Goal: Task Accomplishment & Management: Manage account settings

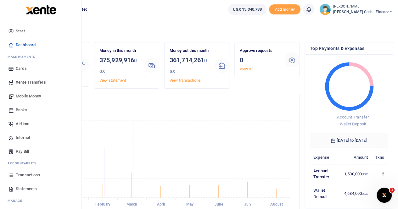
click at [29, 96] on span "Mobile Money" at bounding box center [28, 96] width 25 height 6
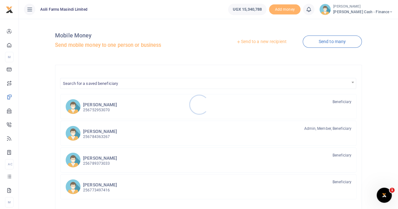
click at [252, 42] on div at bounding box center [199, 104] width 398 height 209
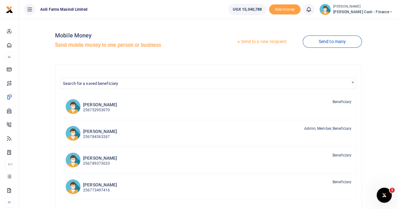
click at [255, 40] on link "Send to a new recipient" at bounding box center [261, 41] width 82 height 11
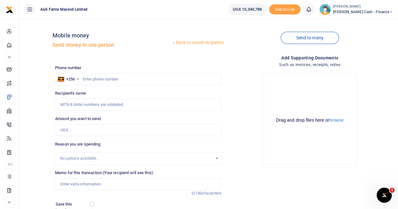
click at [375, 8] on small "[PERSON_NAME]" at bounding box center [363, 6] width 60 height 5
click at [367, 21] on link "Switch accounts" at bounding box center [348, 23] width 50 height 9
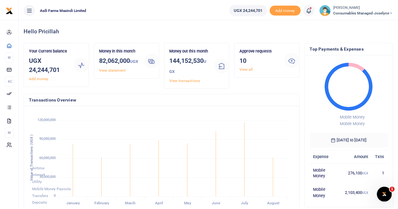
scroll to position [99, 260]
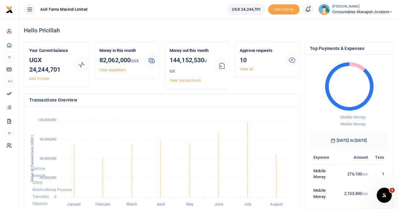
click at [363, 12] on span "Consumables managed-Joselyne" at bounding box center [362, 12] width 61 height 6
click at [365, 23] on link "Switch accounts" at bounding box center [369, 23] width 50 height 9
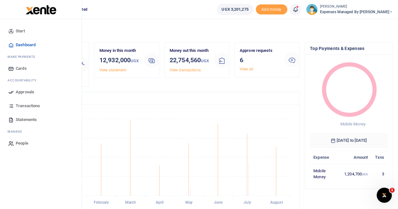
click at [27, 120] on span "Statements" at bounding box center [26, 120] width 21 height 6
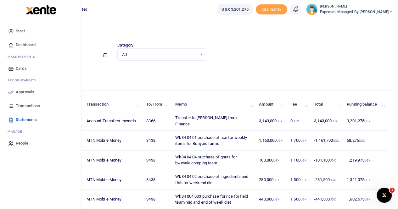
click at [25, 119] on span "Statements" at bounding box center [26, 120] width 21 height 6
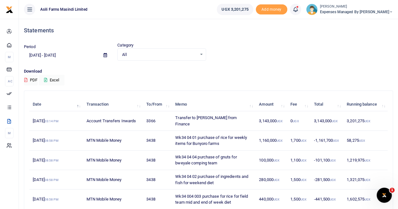
click at [53, 79] on div at bounding box center [199, 104] width 398 height 209
click at [56, 80] on button "Excel" at bounding box center [52, 80] width 26 height 11
click at [55, 77] on button "Excel" at bounding box center [52, 80] width 26 height 11
click at [57, 78] on button "Excel" at bounding box center [52, 80] width 26 height 11
click at [361, 10] on span "Expenses Managed by Sam Ochen" at bounding box center [356, 12] width 73 height 6
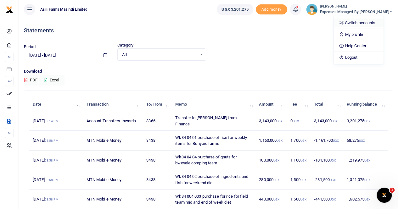
click at [363, 23] on link "Switch accounts" at bounding box center [359, 23] width 50 height 9
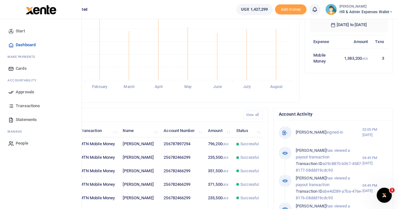
scroll to position [126, 0]
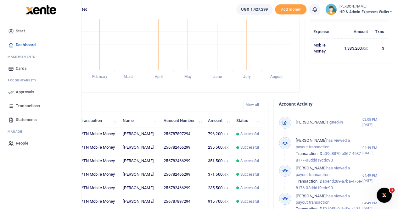
click at [25, 105] on span "Transactions" at bounding box center [28, 106] width 24 height 6
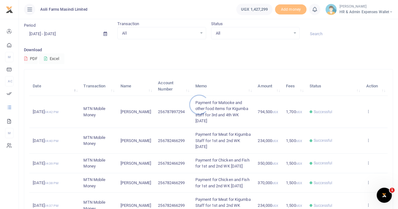
scroll to position [31, 0]
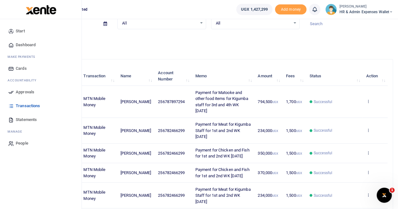
click at [23, 119] on span "Statements" at bounding box center [26, 120] width 21 height 6
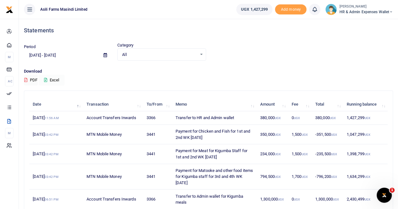
click at [53, 80] on button "Excel" at bounding box center [52, 80] width 26 height 11
click at [374, 7] on small "[PERSON_NAME]" at bounding box center [366, 6] width 54 height 5
click at [362, 23] on link "Switch accounts" at bounding box center [369, 23] width 50 height 9
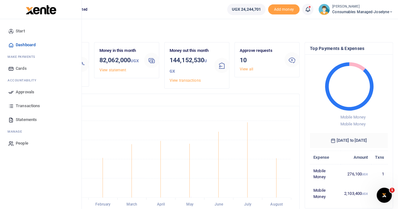
click at [29, 105] on span "Transactions" at bounding box center [28, 106] width 24 height 6
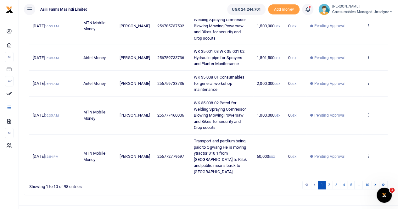
scroll to position [250, 0]
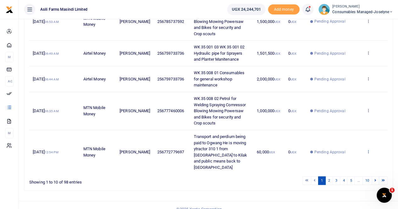
click at [368, 150] on icon at bounding box center [368, 152] width 4 height 4
click at [345, 126] on link "View details" at bounding box center [345, 130] width 50 height 9
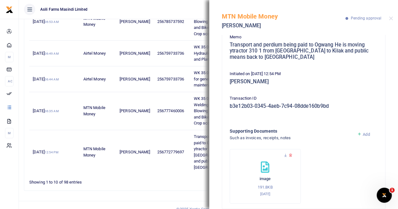
scroll to position [69, 0]
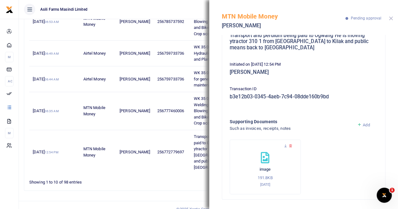
drag, startPoint x: 391, startPoint y: 18, endPoint x: 391, endPoint y: 67, distance: 49.7
click at [391, 18] on button "Close" at bounding box center [391, 18] width 4 height 4
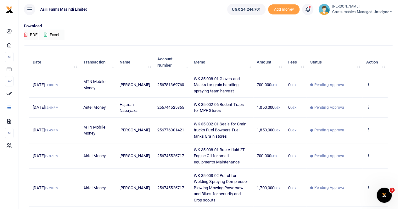
scroll to position [0, 0]
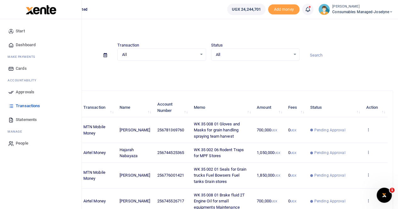
click at [21, 92] on span "Approvals" at bounding box center [25, 92] width 19 height 6
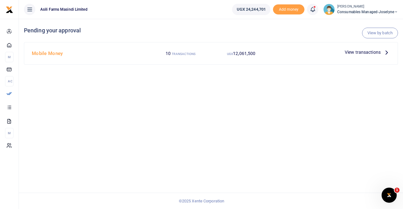
click at [382, 50] on p "View transactions" at bounding box center [367, 52] width 45 height 7
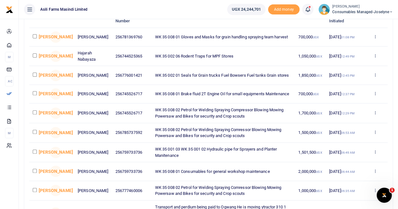
scroll to position [126, 0]
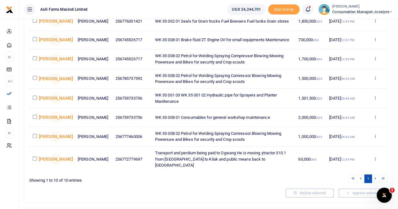
click at [342, 157] on td "22 Aug 2025 12:54 PM" at bounding box center [344, 159] width 37 height 25
click at [375, 158] on icon at bounding box center [375, 159] width 4 height 4
click at [347, 184] on link "Decline" at bounding box center [352, 183] width 50 height 9
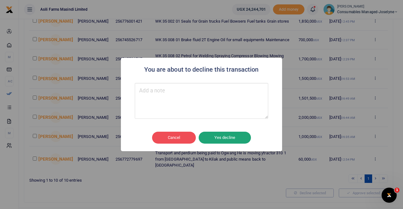
click at [217, 137] on button "Yes decline" at bounding box center [225, 138] width 52 height 12
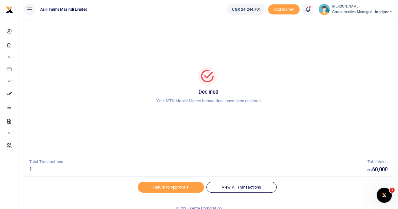
scroll to position [22, 0]
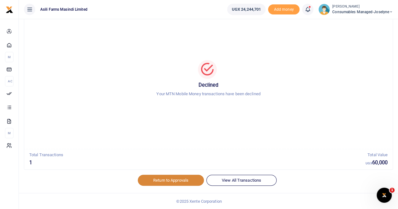
drag, startPoint x: 166, startPoint y: 181, endPoint x: 181, endPoint y: 176, distance: 16.5
click at [166, 181] on link "Return to Approvals" at bounding box center [171, 180] width 66 height 11
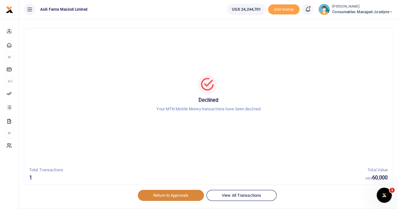
scroll to position [0, 0]
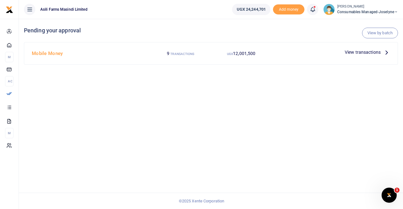
click at [370, 53] on span "View transactions" at bounding box center [363, 52] width 36 height 7
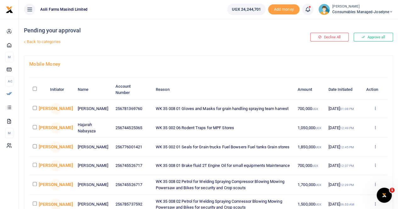
click at [375, 108] on icon at bounding box center [375, 108] width 4 height 4
click at [346, 145] on link "Details" at bounding box center [352, 147] width 50 height 9
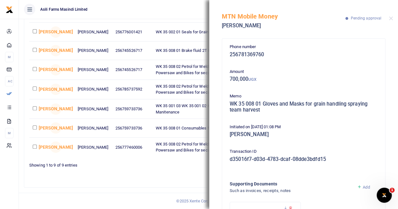
scroll to position [62, 0]
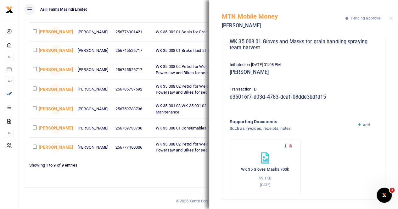
click at [284, 145] on icon at bounding box center [286, 146] width 4 height 4
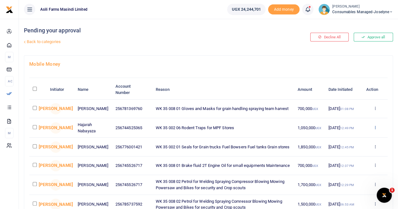
click at [376, 127] on icon at bounding box center [375, 127] width 4 height 4
click at [348, 166] on link "Details" at bounding box center [352, 166] width 50 height 9
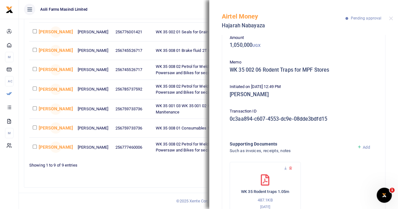
scroll to position [56, 0]
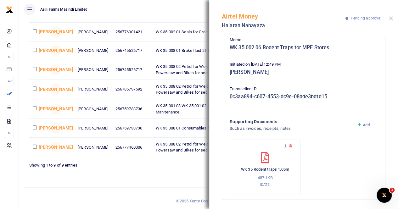
click at [391, 17] on button "Close" at bounding box center [391, 18] width 4 height 4
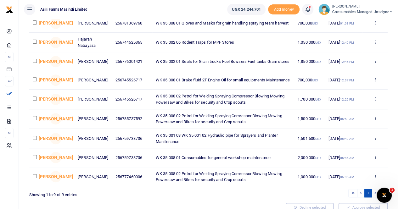
scroll to position [54, 0]
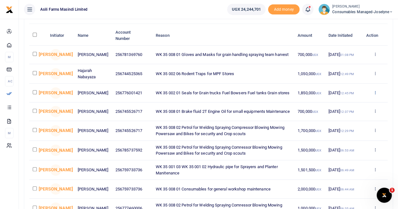
click at [375, 93] on icon at bounding box center [375, 92] width 4 height 4
click at [347, 132] on link "Details" at bounding box center [352, 132] width 50 height 9
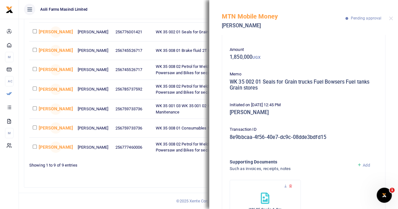
scroll to position [0, 0]
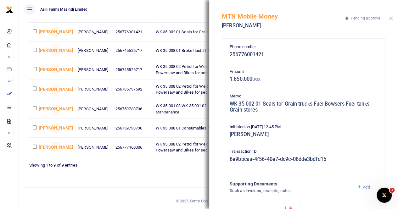
click at [391, 18] on button "Close" at bounding box center [391, 18] width 4 height 4
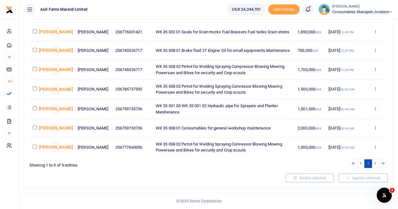
scroll to position [86, 0]
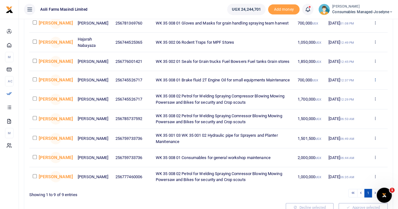
click at [376, 82] on icon at bounding box center [375, 79] width 4 height 4
click at [347, 121] on link "Details" at bounding box center [352, 120] width 50 height 9
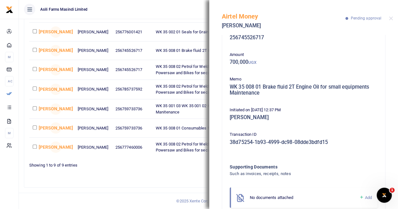
scroll to position [0, 0]
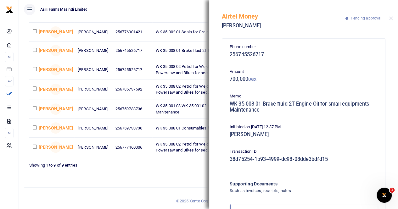
click at [393, 16] on div "Airtel Money [PERSON_NAME] Pending approval" at bounding box center [303, 17] width 189 height 35
click at [393, 19] on button "Close" at bounding box center [391, 18] width 4 height 4
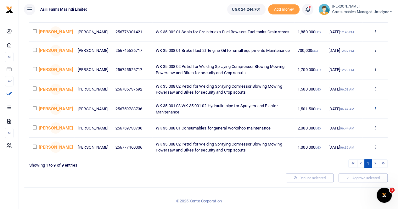
click at [376, 107] on icon at bounding box center [375, 108] width 4 height 4
click at [349, 148] on link "Details" at bounding box center [352, 149] width 50 height 9
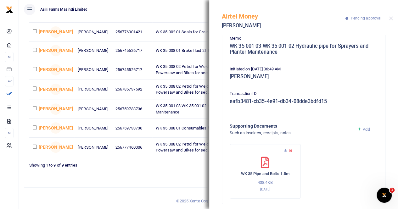
scroll to position [62, 0]
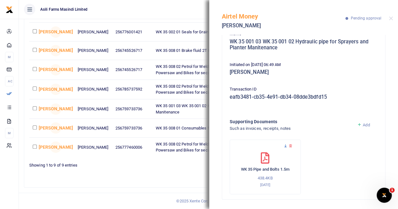
click at [286, 146] on icon at bounding box center [286, 146] width 4 height 4
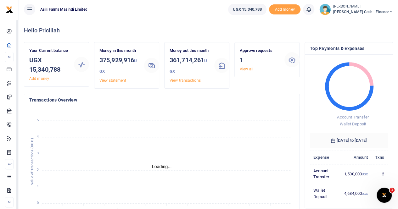
click at [364, 8] on small "[PERSON_NAME]" at bounding box center [363, 6] width 60 height 5
click at [365, 24] on link "Switch accounts" at bounding box center [348, 23] width 50 height 9
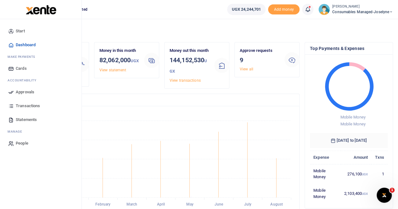
click at [24, 92] on span "Approvals" at bounding box center [25, 92] width 19 height 6
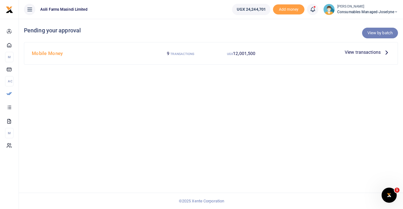
drag, startPoint x: 378, startPoint y: 33, endPoint x: 378, endPoint y: 39, distance: 6.3
click at [378, 33] on link "View by batch" at bounding box center [380, 33] width 36 height 11
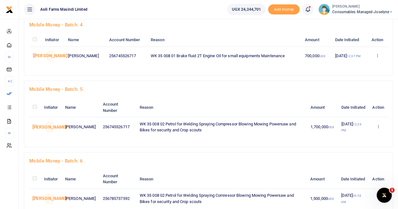
scroll to position [220, 0]
click at [351, 161] on link "Details" at bounding box center [355, 165] width 50 height 9
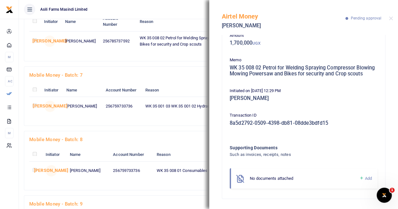
scroll to position [0, 0]
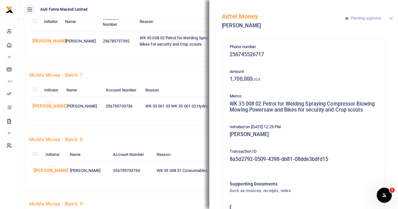
click at [389, 18] on button "Close" at bounding box center [391, 18] width 4 height 4
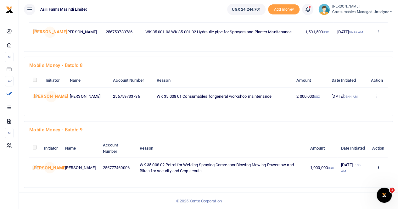
scroll to position [456, 0]
click at [347, 136] on link "Details" at bounding box center [355, 134] width 50 height 9
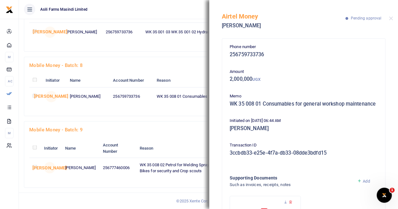
scroll to position [62, 0]
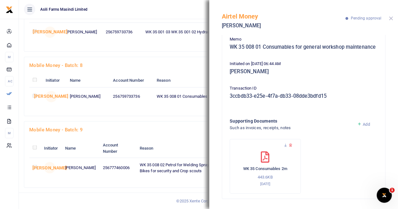
click at [391, 18] on button "Close" at bounding box center [391, 18] width 4 height 4
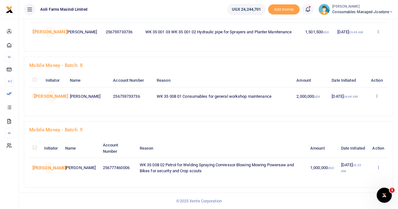
click at [350, 158] on link "Details" at bounding box center [355, 157] width 50 height 9
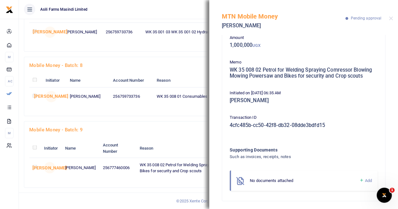
scroll to position [36, 0]
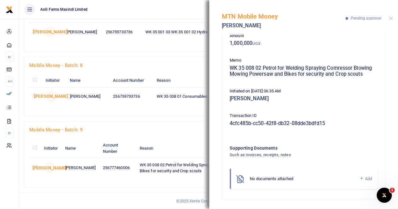
click at [392, 19] on div "MTN Mobile Money Harriet Namirimu Pending approval" at bounding box center [303, 17] width 189 height 35
click at [392, 17] on button "Close" at bounding box center [391, 18] width 4 height 4
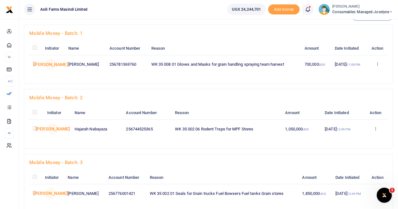
scroll to position [0, 0]
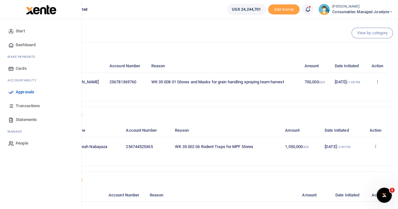
click at [20, 91] on span "Approvals" at bounding box center [25, 92] width 19 height 6
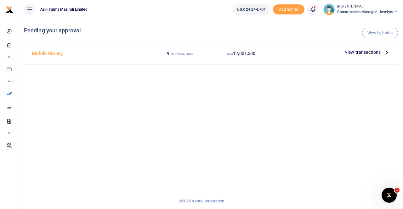
click at [378, 51] on span "View transactions" at bounding box center [363, 52] width 36 height 7
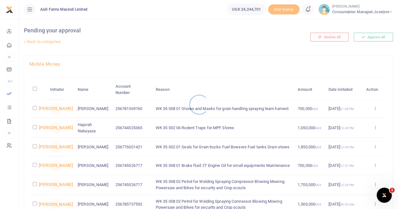
click at [375, 35] on div at bounding box center [199, 104] width 398 height 209
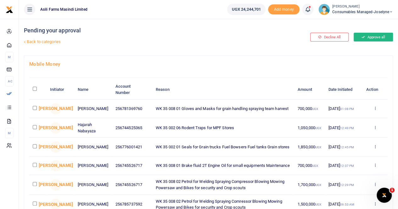
click at [370, 35] on button "Approve all" at bounding box center [373, 37] width 39 height 9
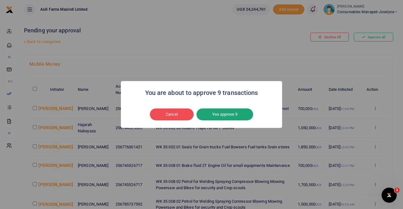
click at [224, 116] on button "Yes approve 9" at bounding box center [224, 115] width 57 height 12
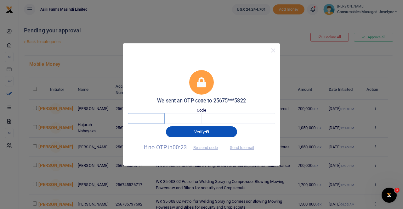
click at [148, 116] on input "text" at bounding box center [146, 118] width 37 height 11
type input "8"
type input "3"
type input "2"
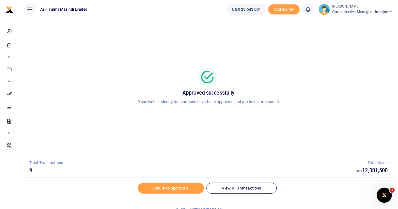
scroll to position [22, 0]
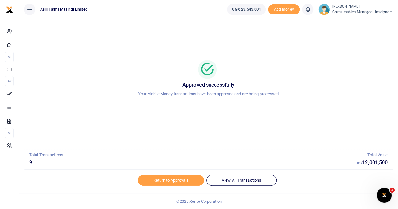
click at [352, 9] on span "Consumables managed-Joselyne" at bounding box center [362, 12] width 61 height 6
click at [363, 22] on link "Switch accounts" at bounding box center [369, 23] width 50 height 9
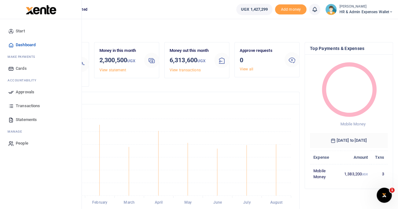
click at [27, 119] on span "Statements" at bounding box center [26, 120] width 21 height 6
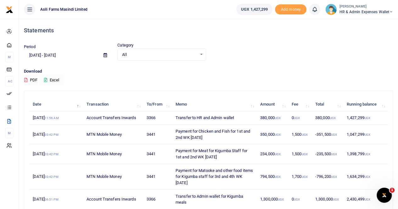
click at [49, 80] on button "Excel" at bounding box center [52, 80] width 26 height 11
click at [220, 42] on div "Statements" at bounding box center [208, 30] width 369 height 23
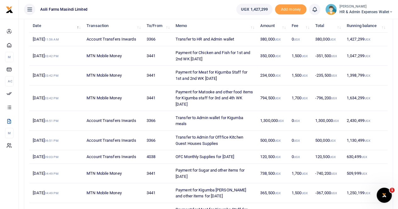
scroll to position [94, 0]
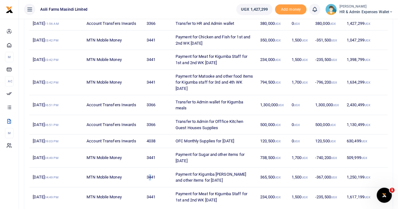
click at [152, 172] on td "3441" at bounding box center [157, 178] width 29 height 20
click at [368, 9] on span "HR & Admin Expenses Wallet" at bounding box center [366, 12] width 54 height 6
click at [366, 24] on link "Switch accounts" at bounding box center [369, 23] width 50 height 9
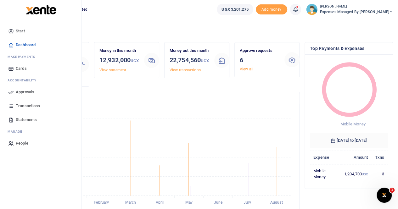
click at [30, 120] on span "Statements" at bounding box center [26, 120] width 21 height 6
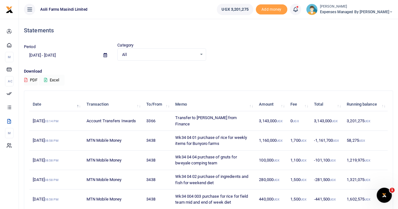
click at [51, 78] on button "Excel" at bounding box center [52, 80] width 26 height 11
click at [358, 9] on span "Expenses Managed by [PERSON_NAME]" at bounding box center [356, 12] width 73 height 6
click at [361, 20] on link "Switch accounts" at bounding box center [359, 23] width 50 height 9
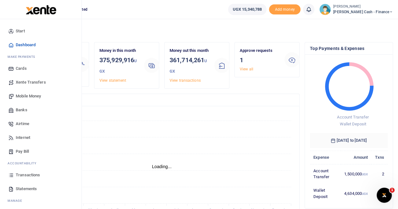
click at [23, 175] on span "Transactions" at bounding box center [28, 175] width 24 height 6
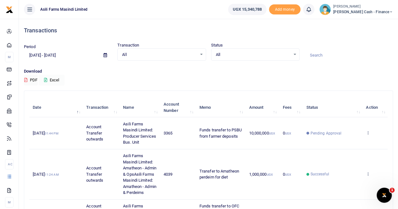
click at [55, 79] on button "Excel" at bounding box center [52, 80] width 26 height 11
click at [50, 79] on button "Excel" at bounding box center [52, 80] width 26 height 11
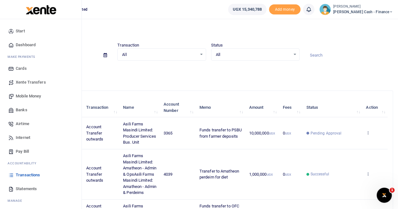
click at [26, 173] on span "Transactions" at bounding box center [28, 175] width 24 height 6
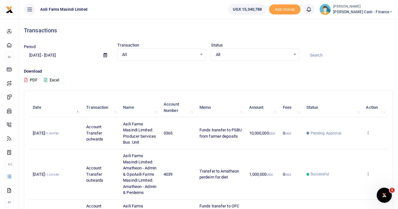
click at [53, 81] on button "Excel" at bounding box center [52, 80] width 26 height 11
